Goal: Contribute content: Add original content to the website for others to see

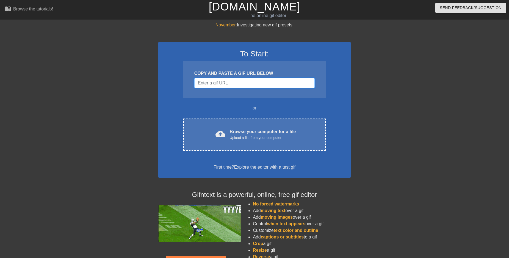
click at [250, 84] on input "Username" at bounding box center [254, 83] width 120 height 10
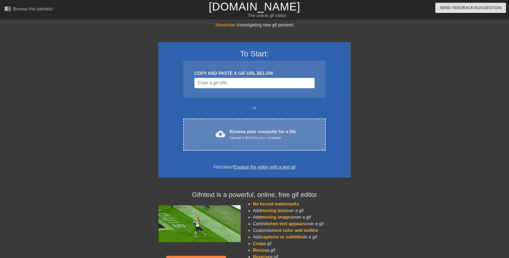
click at [245, 135] on div "Upload a file from your computer" at bounding box center [263, 137] width 66 height 5
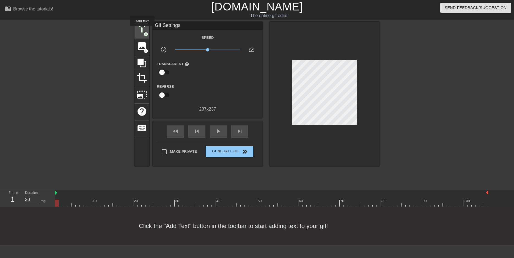
click at [142, 30] on span "title" at bounding box center [142, 29] width 10 height 10
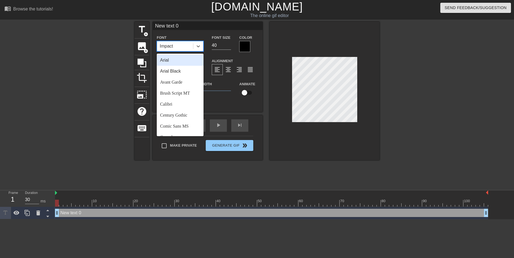
click at [187, 45] on div "Impact" at bounding box center [175, 46] width 36 height 10
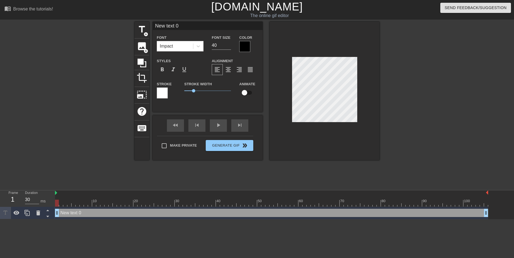
scroll to position [0, 1]
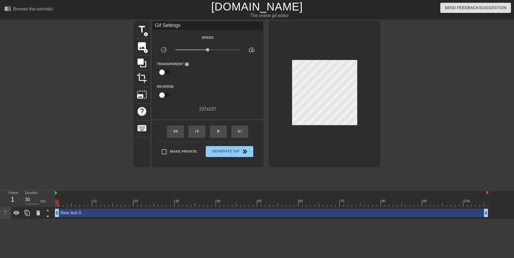
click at [250, 67] on div "title add_circle image add_circle crop photo_size_select_large help keyboard Gi…" at bounding box center [256, 94] width 245 height 144
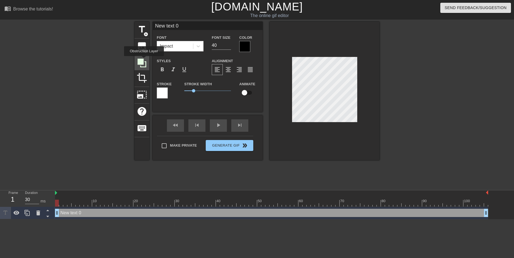
click at [144, 60] on icon at bounding box center [142, 63] width 10 height 10
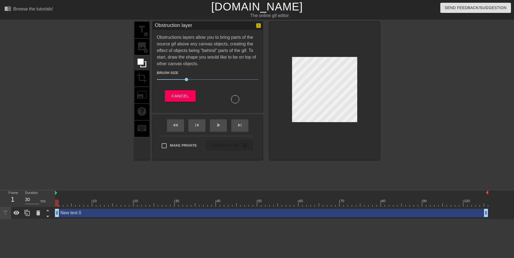
click at [379, 117] on div at bounding box center [324, 91] width 110 height 138
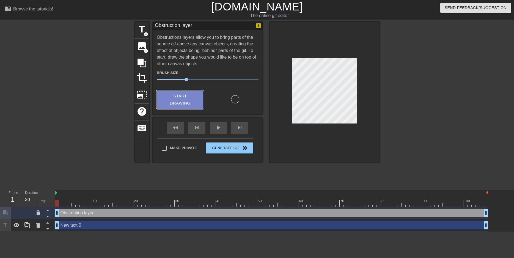
click at [172, 98] on span "Start Drawing" at bounding box center [180, 99] width 34 height 15
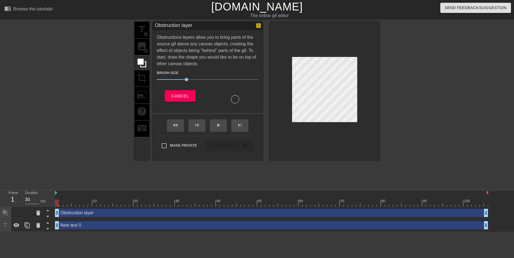
click at [374, 63] on div at bounding box center [324, 91] width 110 height 138
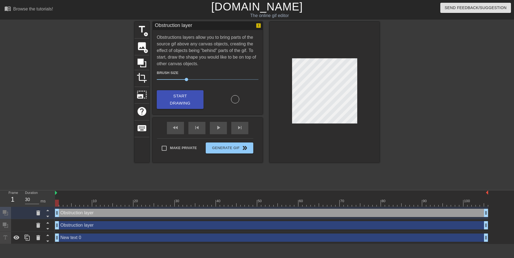
click at [76, 228] on div "Obstruction layer drag_handle drag_handle" at bounding box center [271, 225] width 433 height 8
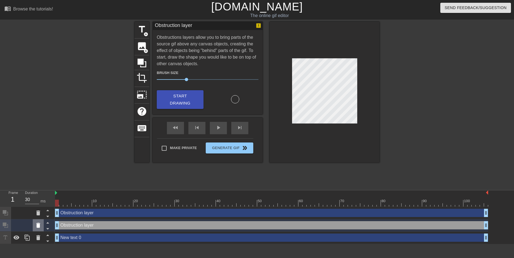
click at [39, 225] on icon at bounding box center [38, 225] width 4 height 5
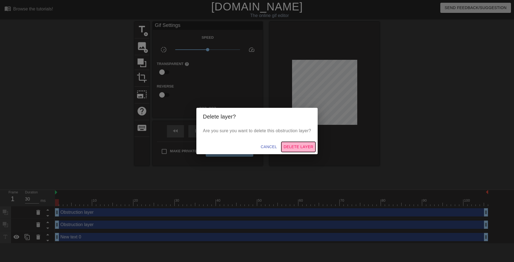
click at [300, 146] on span "Delete Layer" at bounding box center [298, 147] width 30 height 7
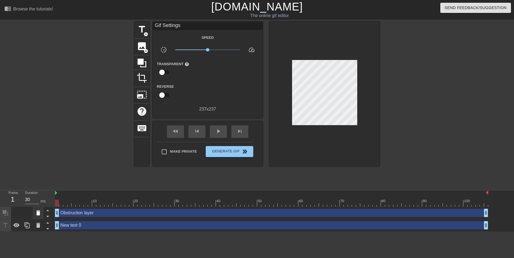
click at [37, 213] on icon at bounding box center [38, 212] width 4 height 5
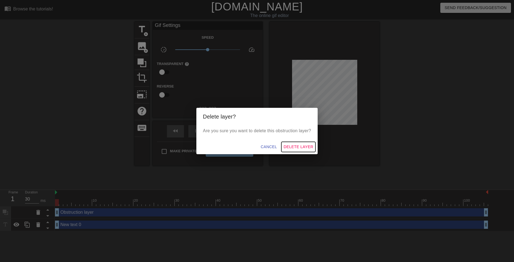
click at [292, 145] on span "Delete Layer" at bounding box center [298, 147] width 30 height 7
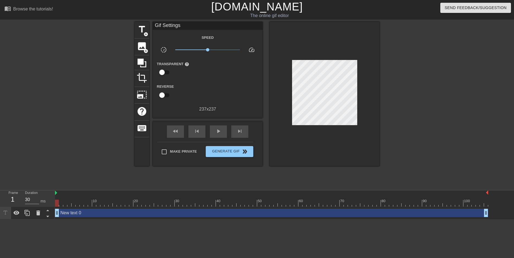
click at [149, 32] on div "title add_circle image add_circle crop photo_size_select_large help keyboard Gi…" at bounding box center [256, 94] width 245 height 144
click at [144, 28] on span "title" at bounding box center [142, 29] width 10 height 10
